Goal: Submit feedback/report problem

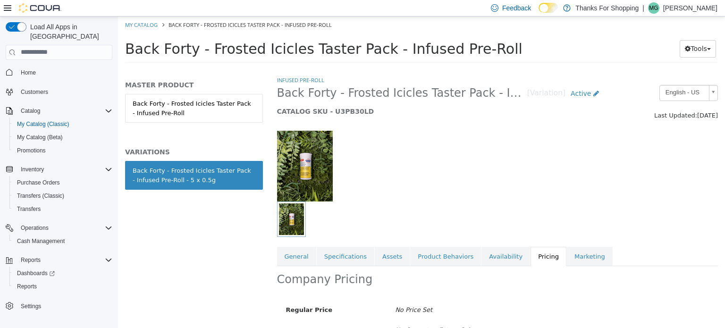
scroll to position [91, 0]
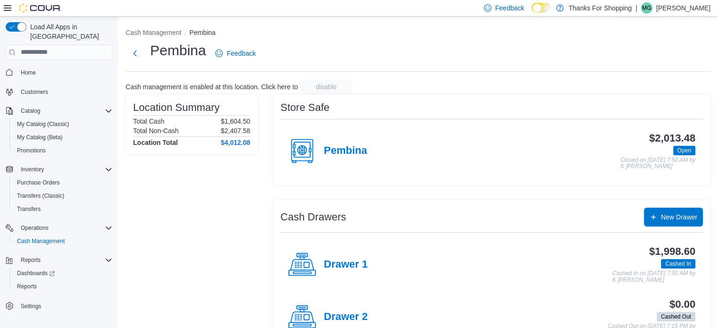
click at [346, 35] on ol "Cash Management Pembina" at bounding box center [418, 33] width 585 height 11
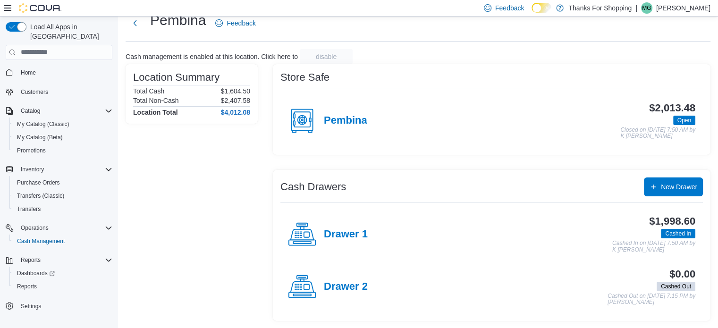
click at [346, 35] on div "Pembina Feedback" at bounding box center [418, 23] width 585 height 25
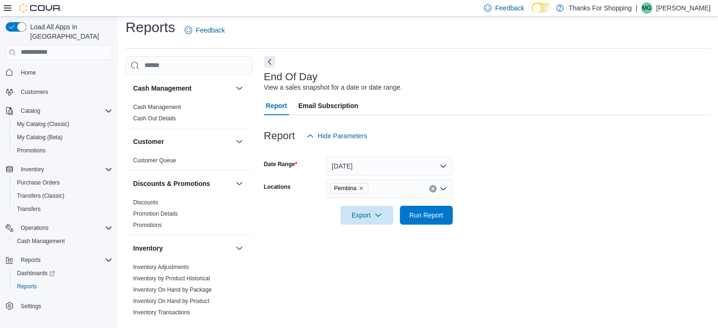
scroll to position [511, 0]
